Goal: Complete application form

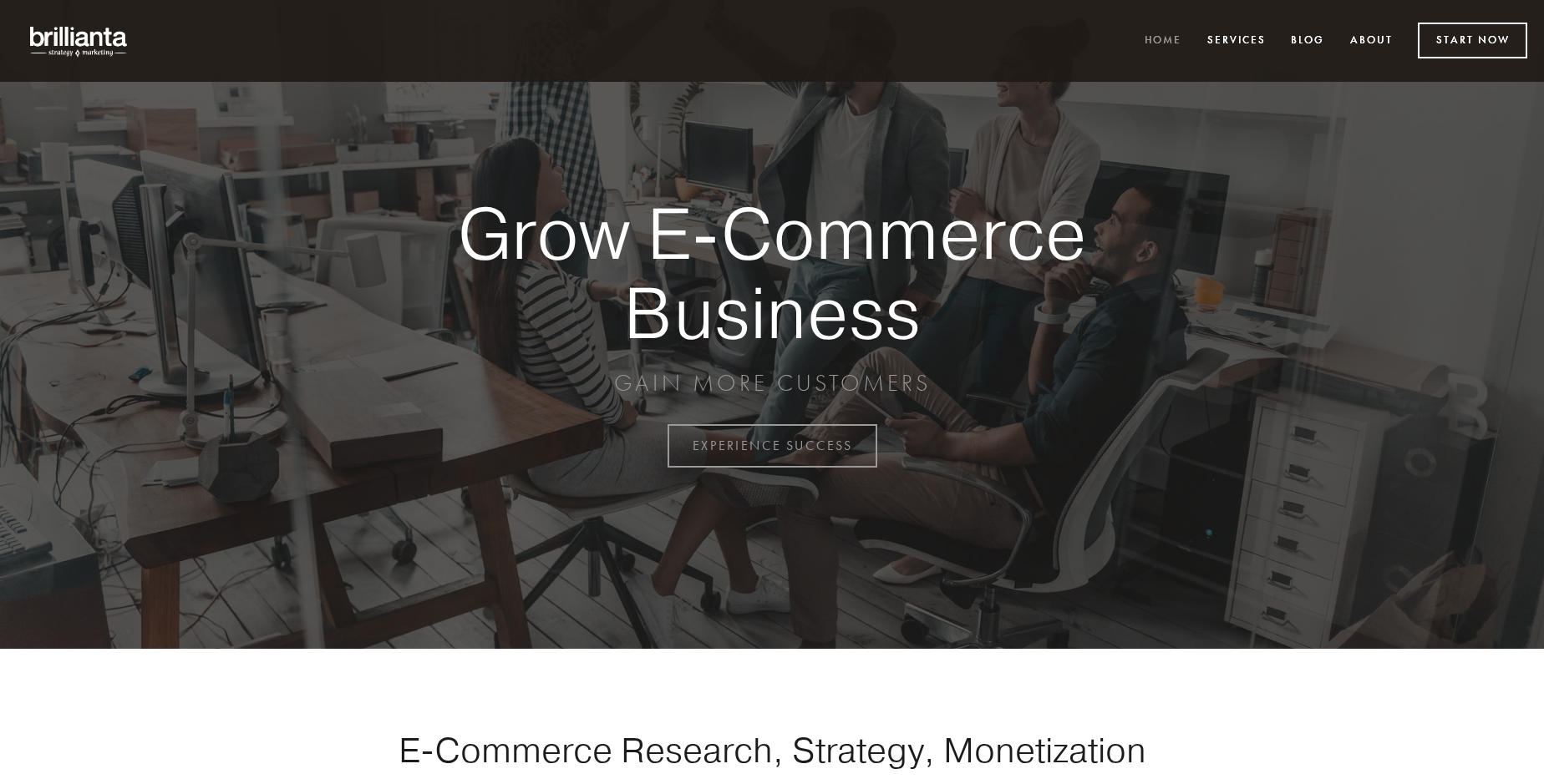
scroll to position [4378, 0]
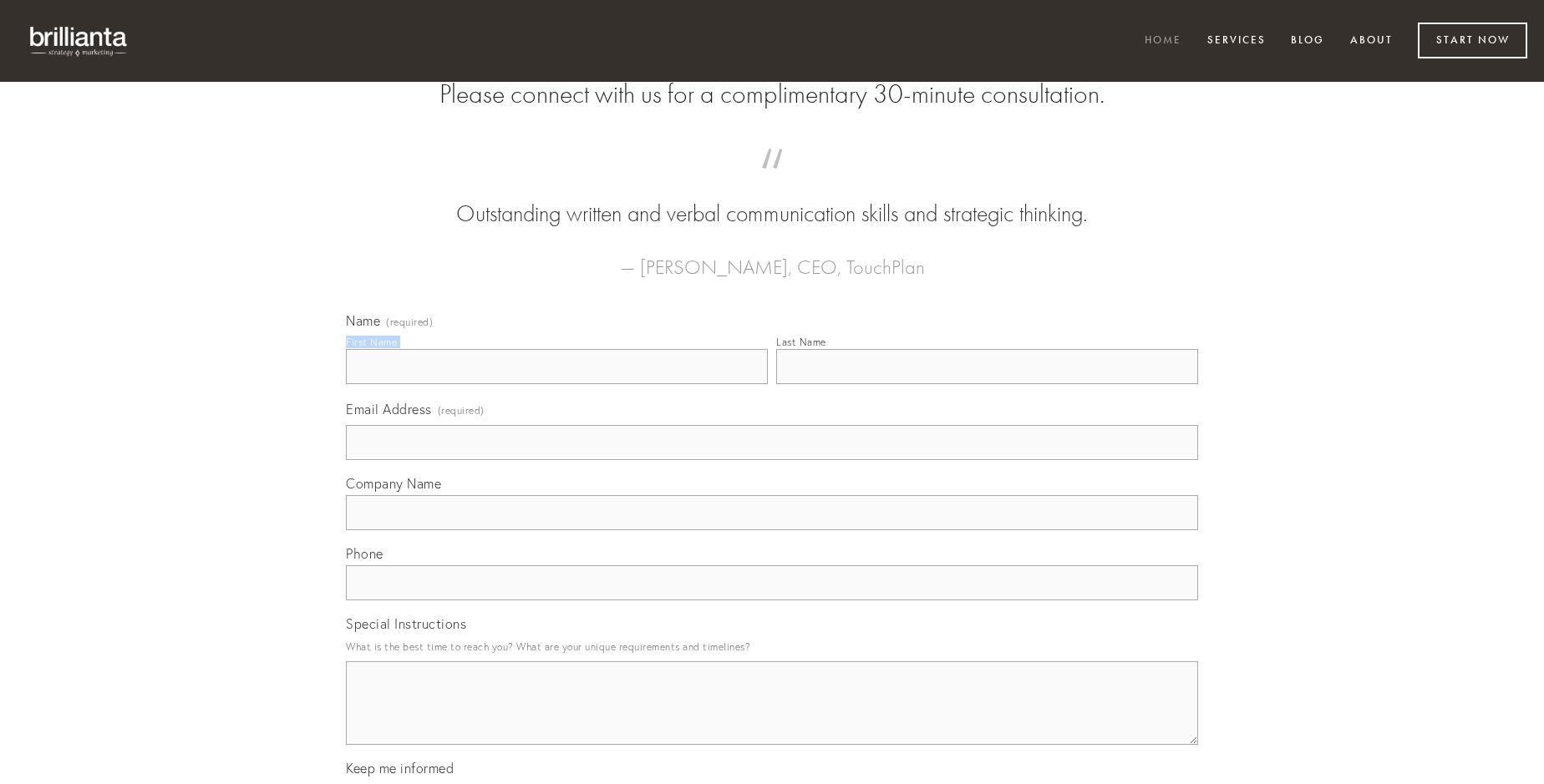
type input "[PERSON_NAME]"
click at [987, 384] on input "Last Name" at bounding box center [988, 367] width 422 height 35
type input "[PERSON_NAME]"
click at [772, 460] on input "Email Address (required)" at bounding box center [772, 443] width 852 height 35
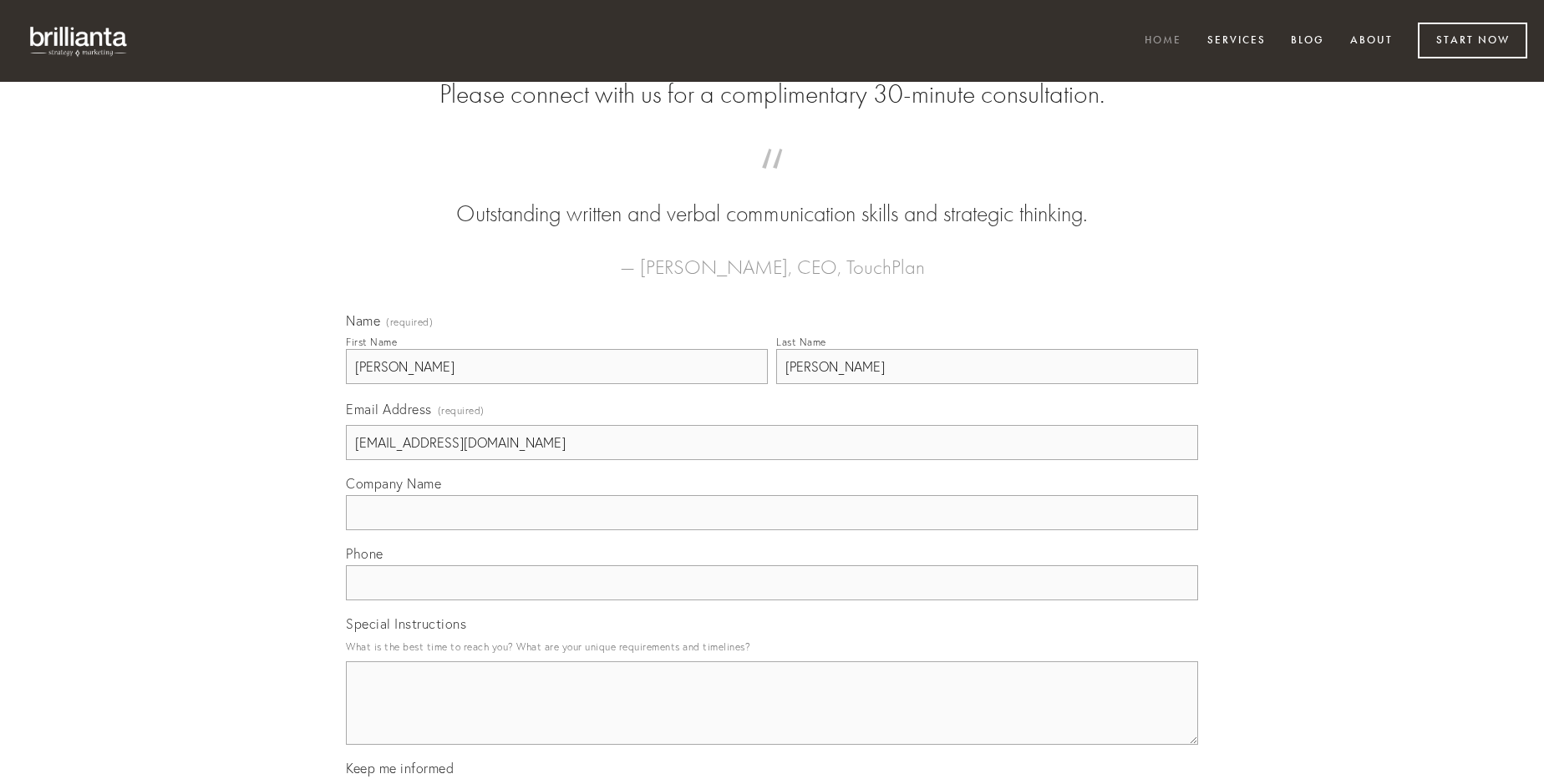
type input "[EMAIL_ADDRESS][DOMAIN_NAME]"
click at [772, 530] on input "Company Name" at bounding box center [772, 513] width 852 height 35
type input "comprehendo"
click at [772, 600] on input "text" at bounding box center [772, 583] width 852 height 35
click at [772, 718] on textarea "Special Instructions" at bounding box center [772, 703] width 852 height 83
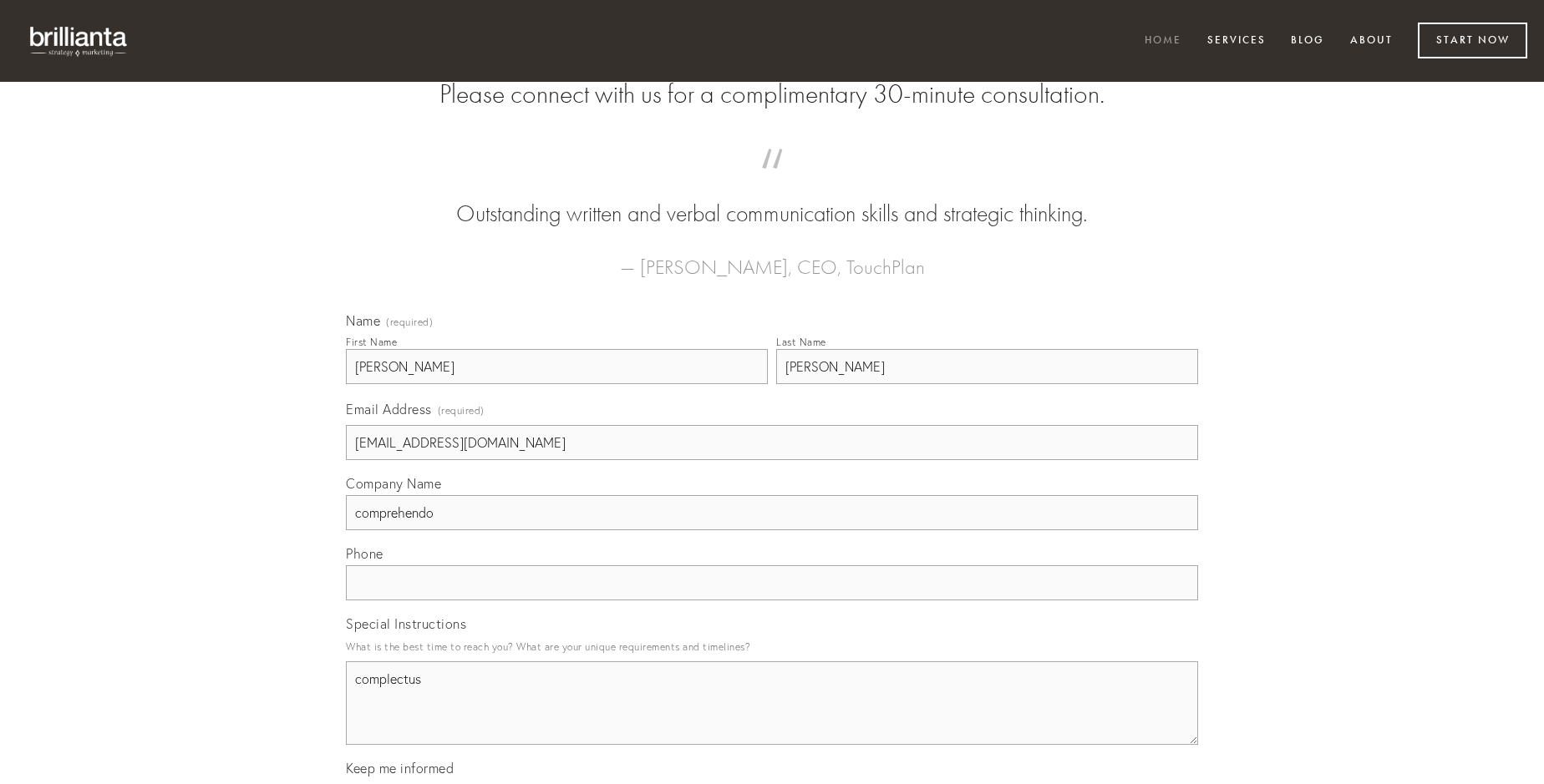
type textarea "complectus"
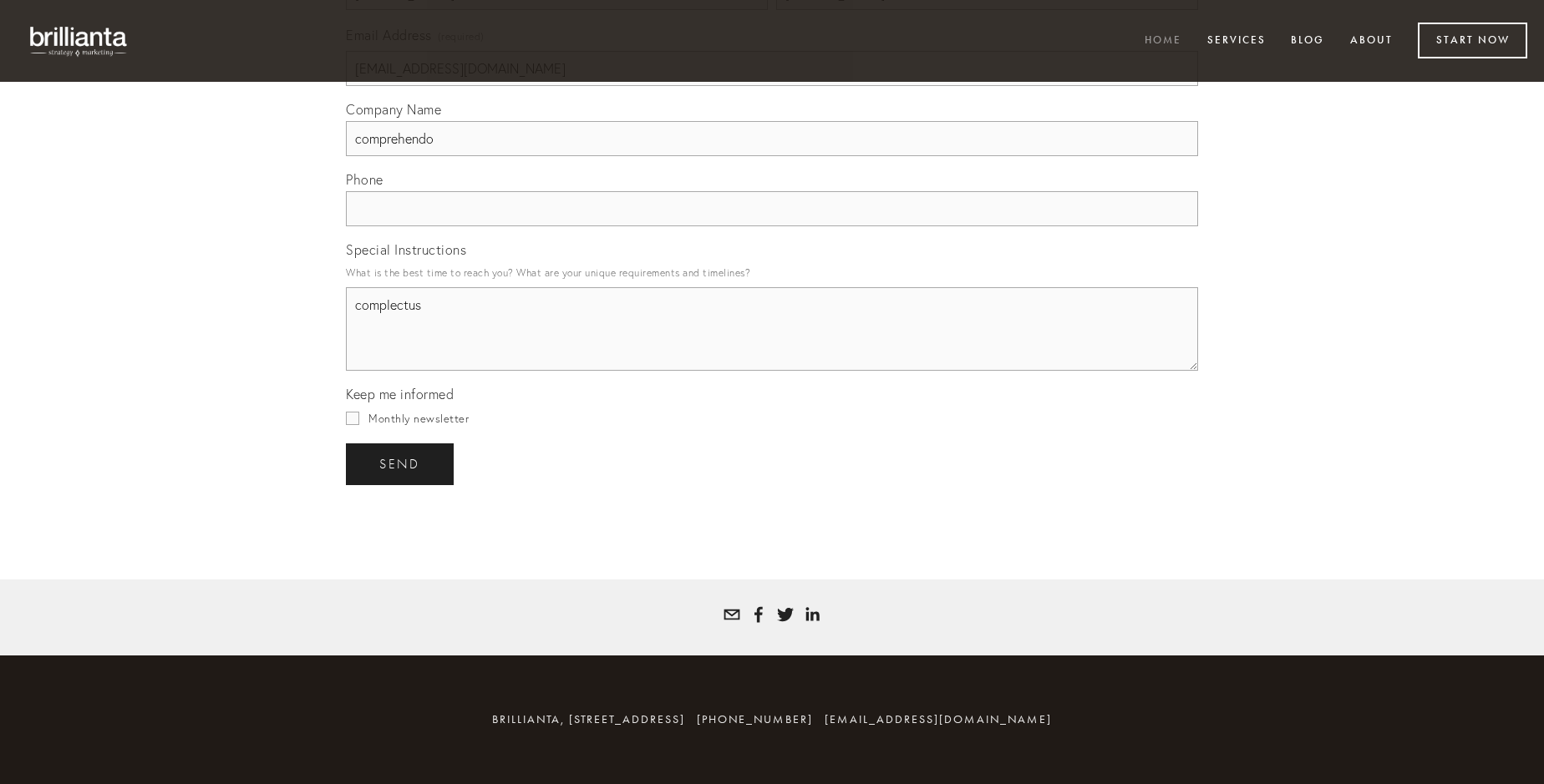
click at [401, 464] on span "send" at bounding box center [399, 464] width 41 height 15
